Goal: Transaction & Acquisition: Book appointment/travel/reservation

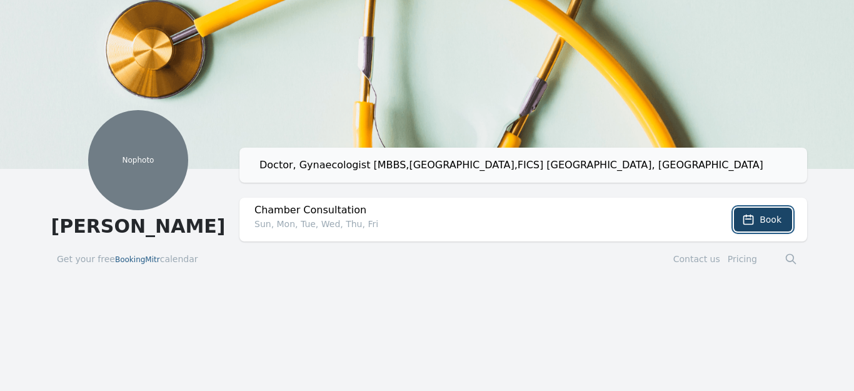
click at [776, 219] on span "Book" at bounding box center [771, 219] width 22 height 13
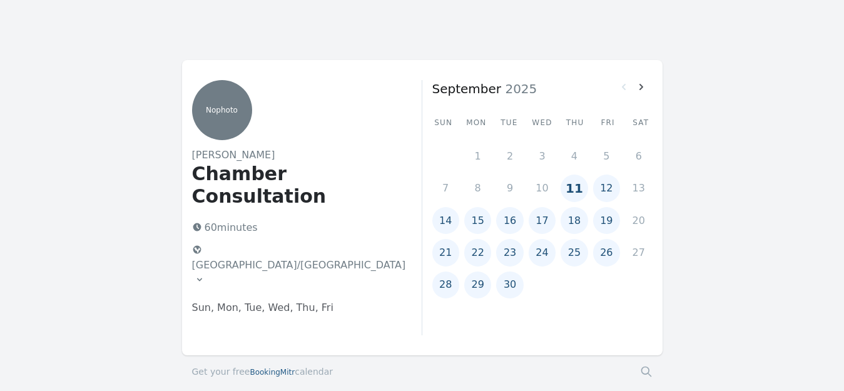
click at [450, 225] on button "14" at bounding box center [445, 220] width 27 height 27
click at [450, 225] on div "1 2 3 4 5 6 7 8 9 10 11 12 13 14 15 16 17 18 19 20 21 22 23 24 25 26 27 28 29 30" at bounding box center [542, 223] width 220 height 171
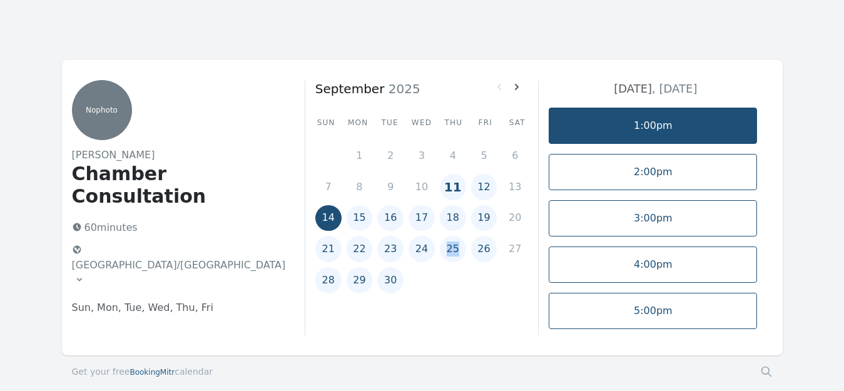
click at [698, 133] on link "1:00pm" at bounding box center [653, 126] width 208 height 36
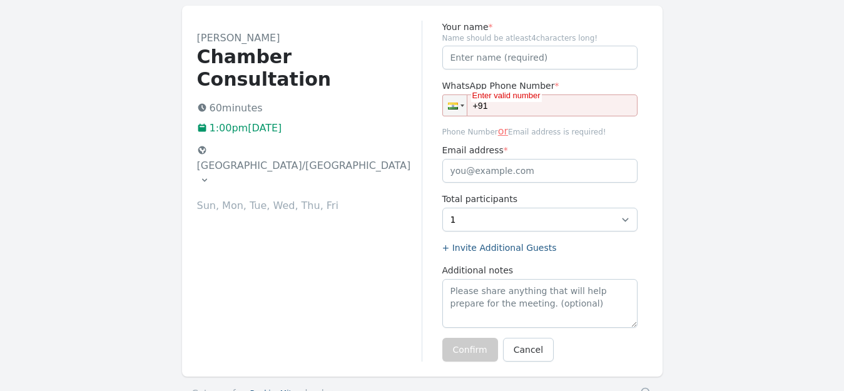
scroll to position [62, 0]
